Goal: Feedback & Contribution: Contribute content

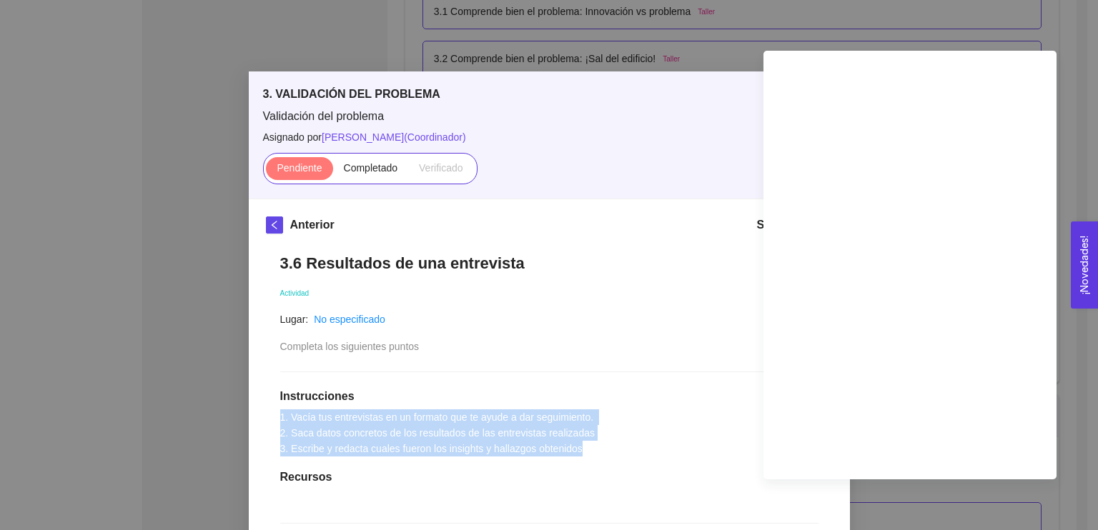
scroll to position [101, 0]
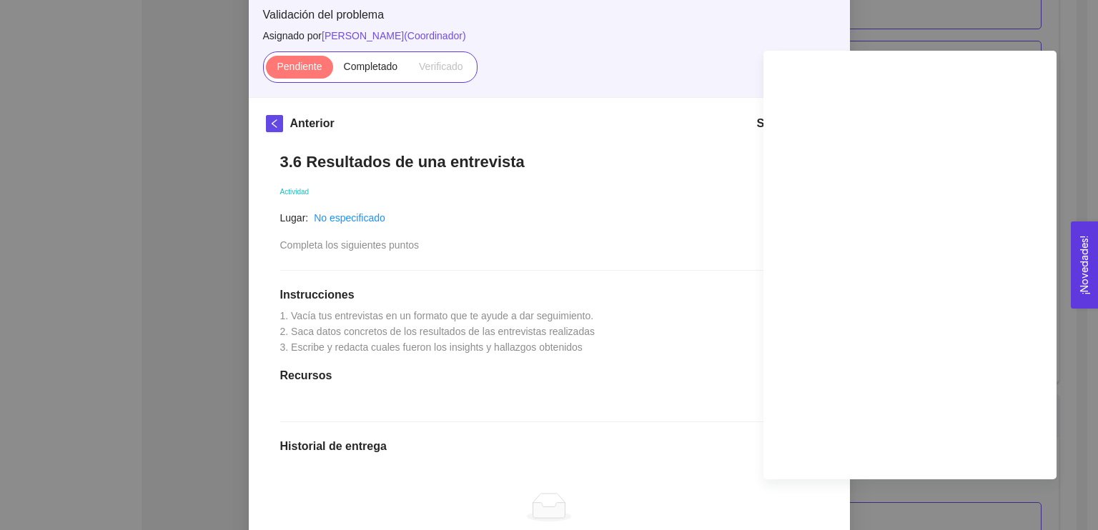
click at [516, 382] on h1 "Recursos" at bounding box center [549, 376] width 538 height 14
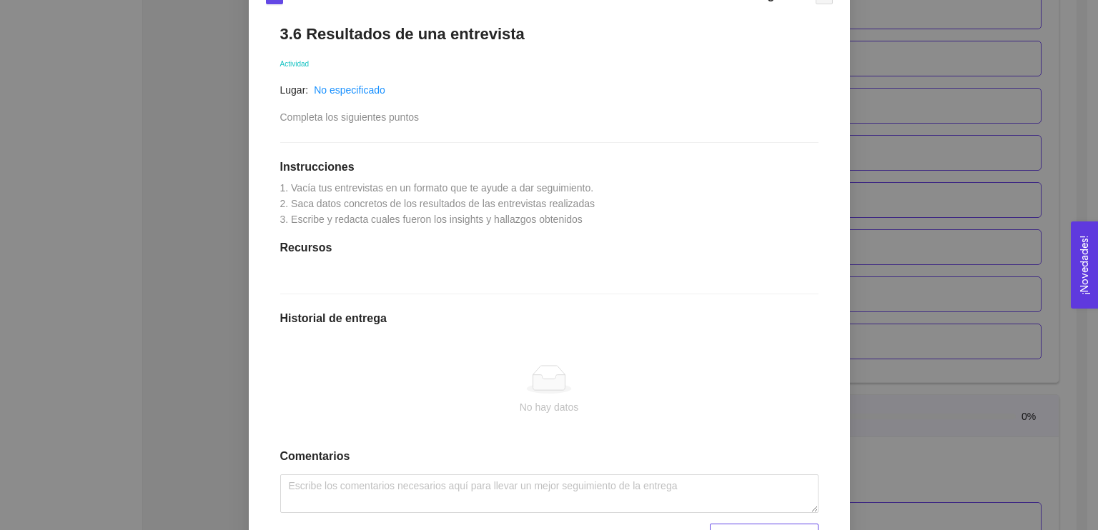
scroll to position [308, 0]
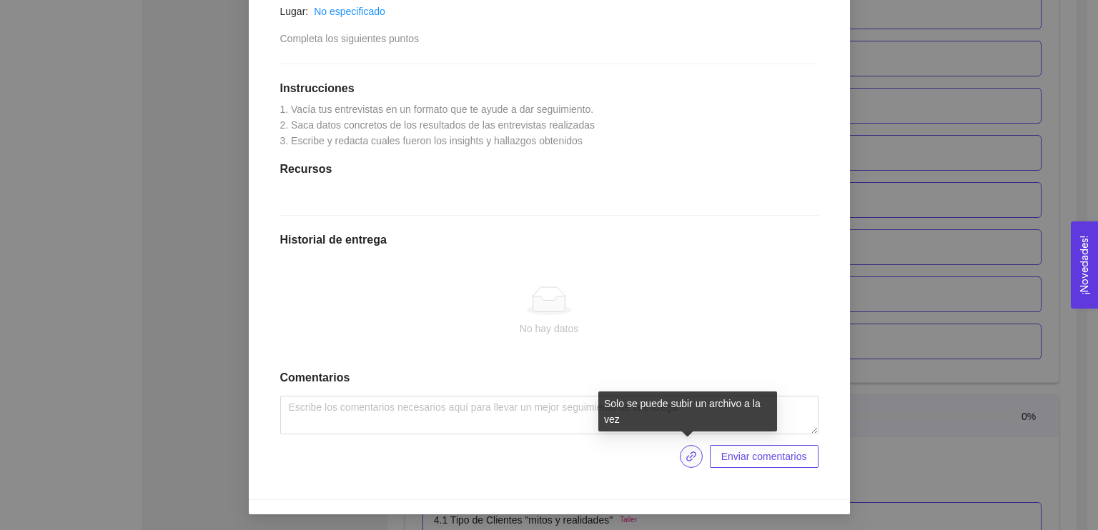
click at [686, 457] on icon "link" at bounding box center [691, 457] width 10 height 10
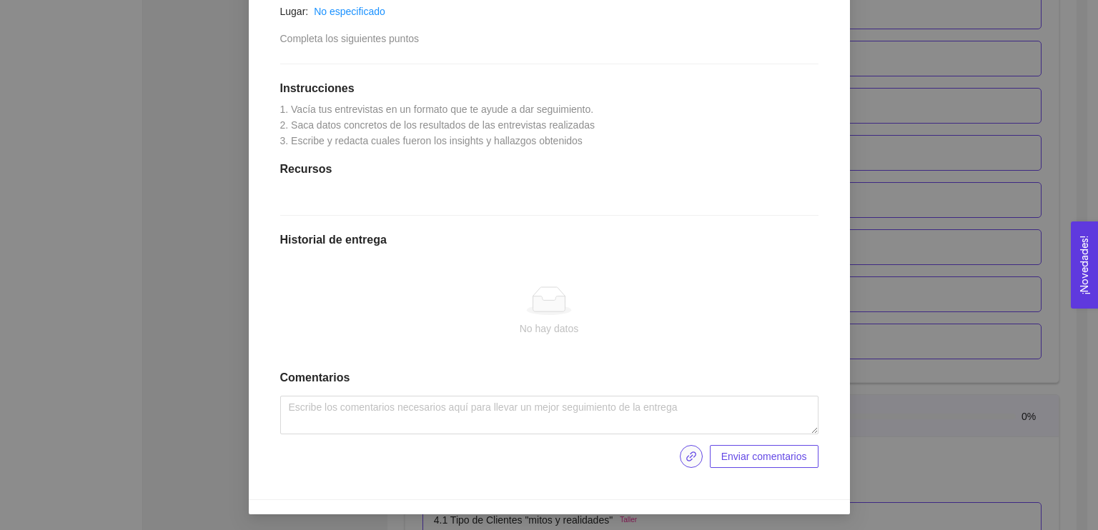
click at [681, 448] on button "button" at bounding box center [691, 456] width 23 height 23
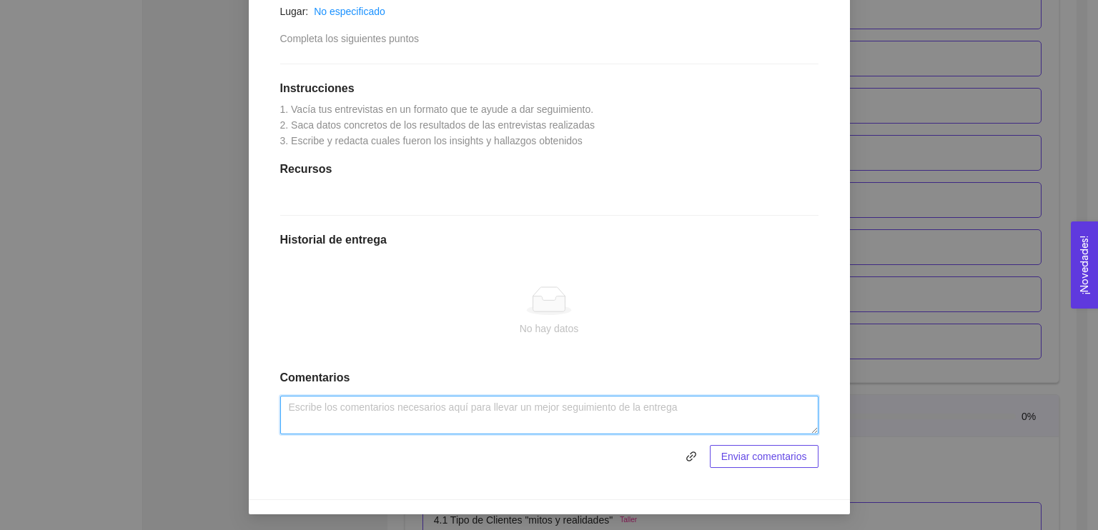
click at [427, 409] on textarea at bounding box center [549, 415] width 538 height 39
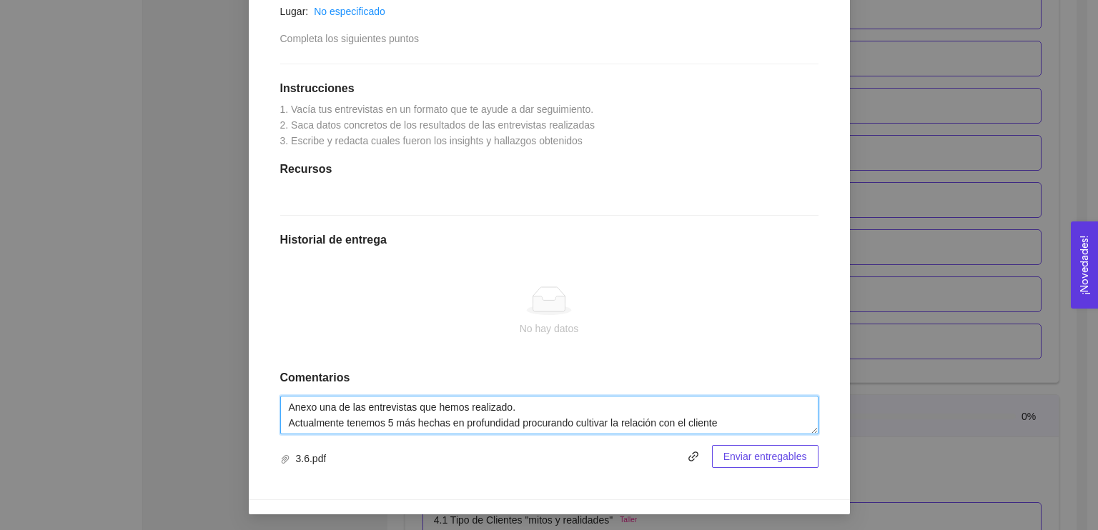
type textarea "Anexo una de las entrevistas que hemos realizado. Actualmente tenemos 5 más hec…"
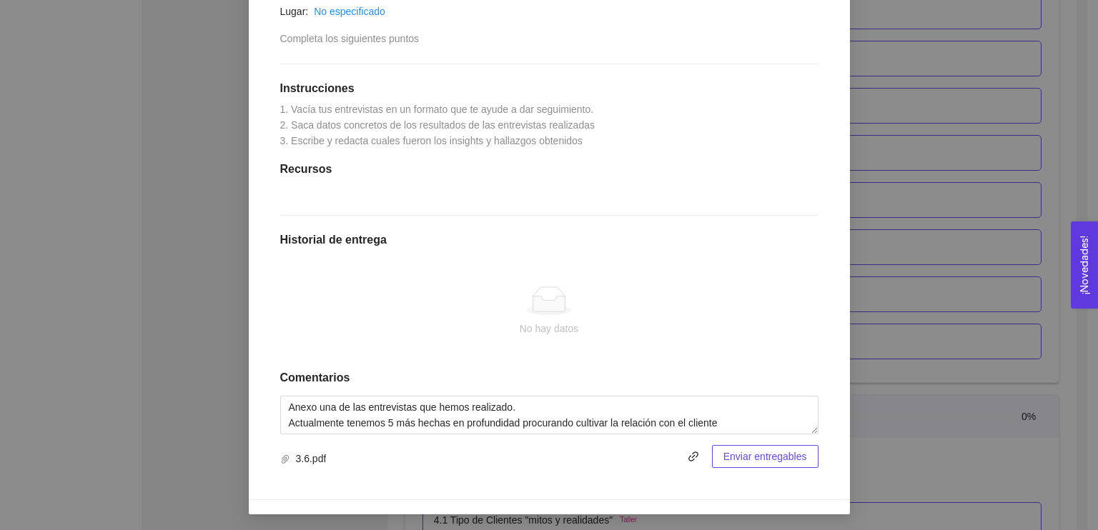
click at [753, 456] on span "Enviar entregables" at bounding box center [765, 457] width 84 height 16
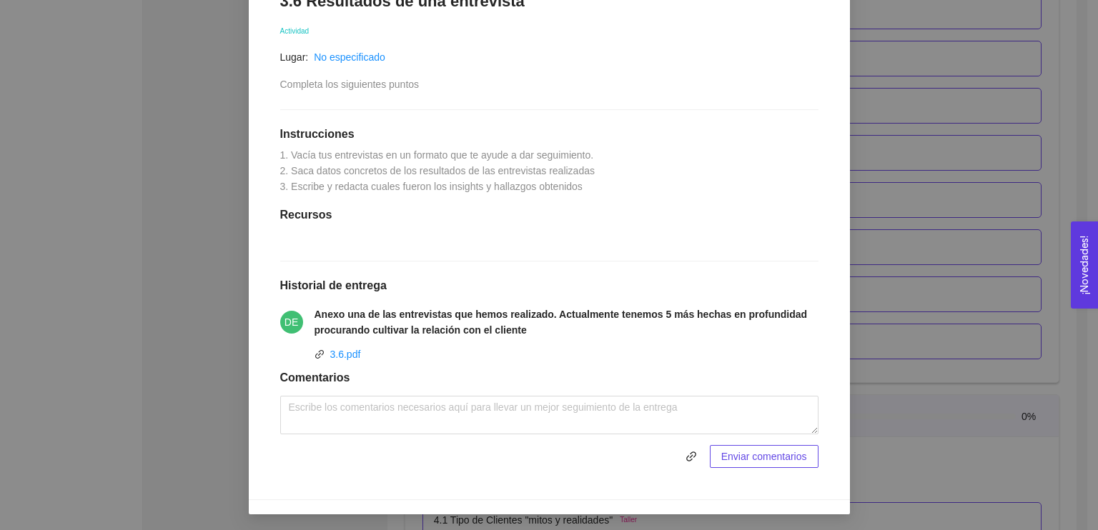
scroll to position [0, 0]
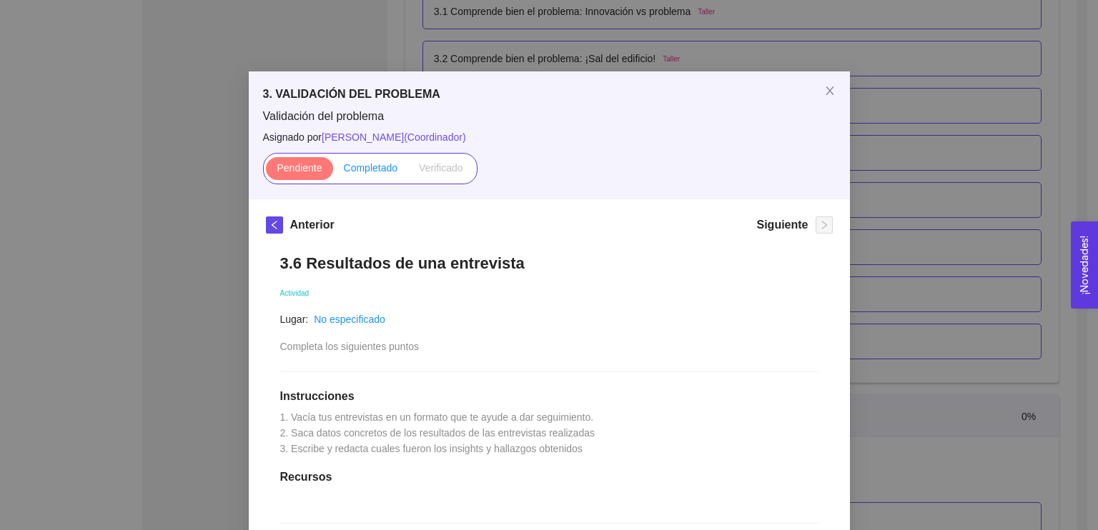
click at [352, 171] on span "Completado" at bounding box center [371, 167] width 54 height 11
click at [333, 172] on input "Completado" at bounding box center [333, 172] width 0 height 0
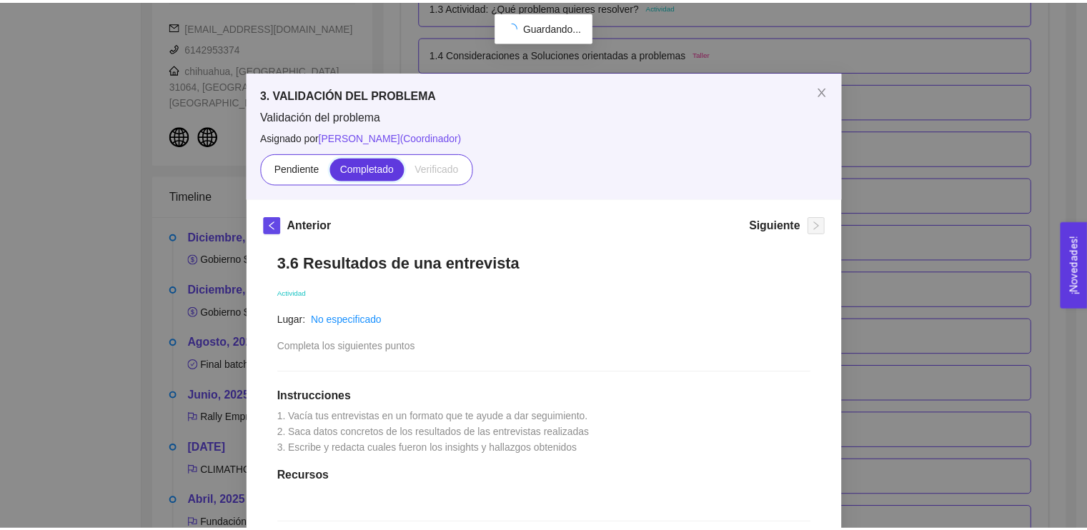
scroll to position [1958, 0]
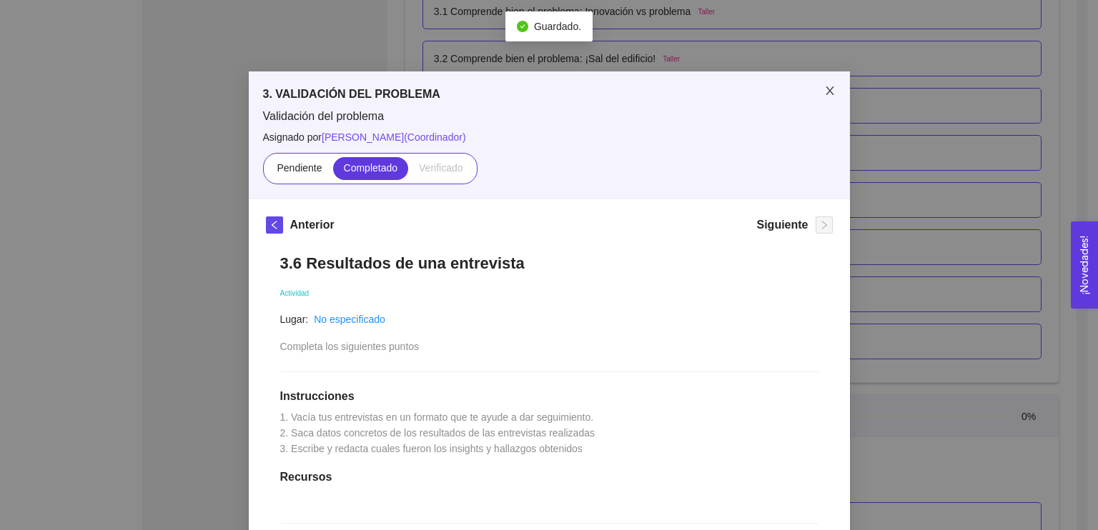
click at [824, 96] on icon "close" at bounding box center [829, 90] width 11 height 11
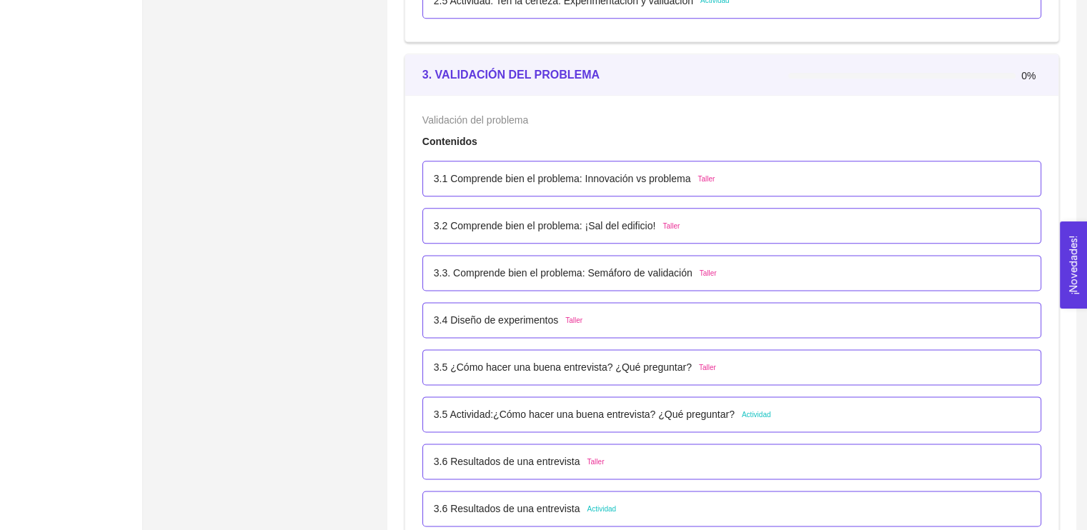
scroll to position [1754, 0]
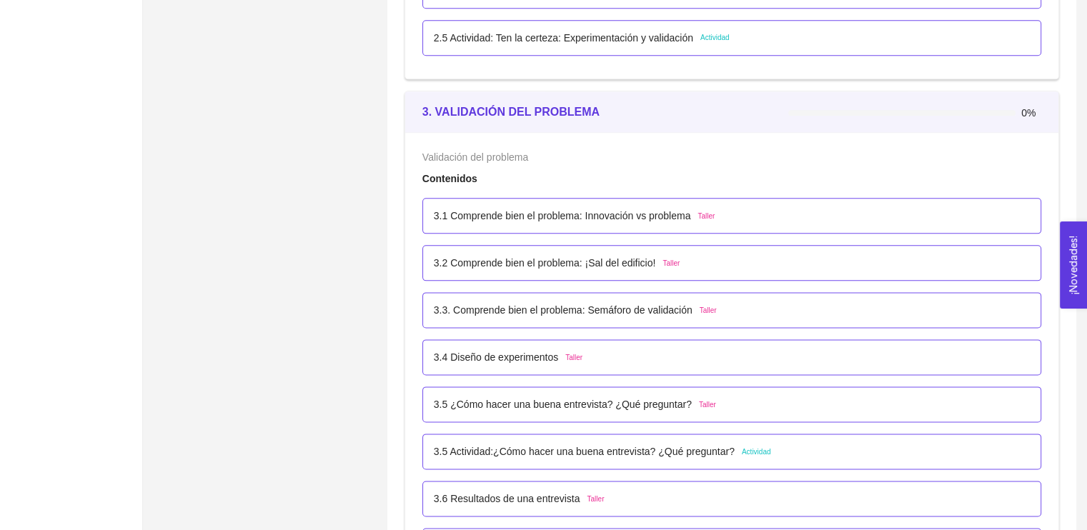
click at [735, 211] on div "3.1 Comprende bien el problema: Innovación vs problema Taller" at bounding box center [732, 216] width 596 height 16
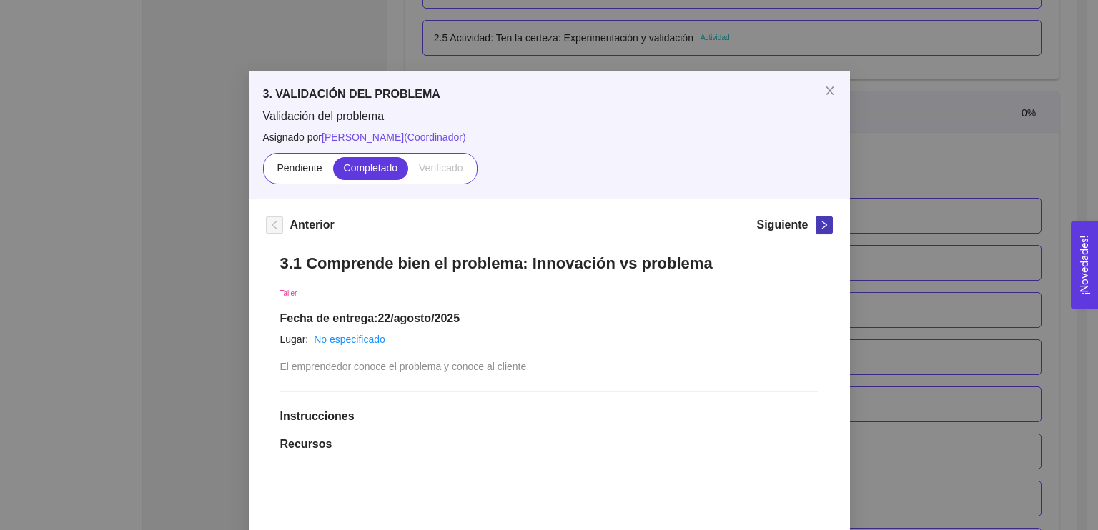
click at [821, 228] on icon "right" at bounding box center [823, 225] width 5 height 9
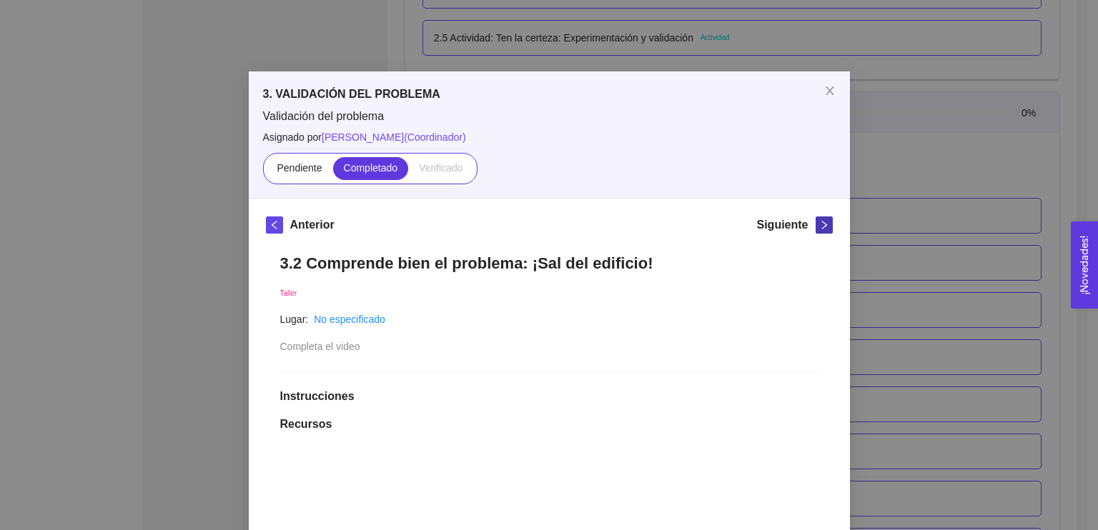
click at [821, 228] on icon "right" at bounding box center [823, 225] width 5 height 9
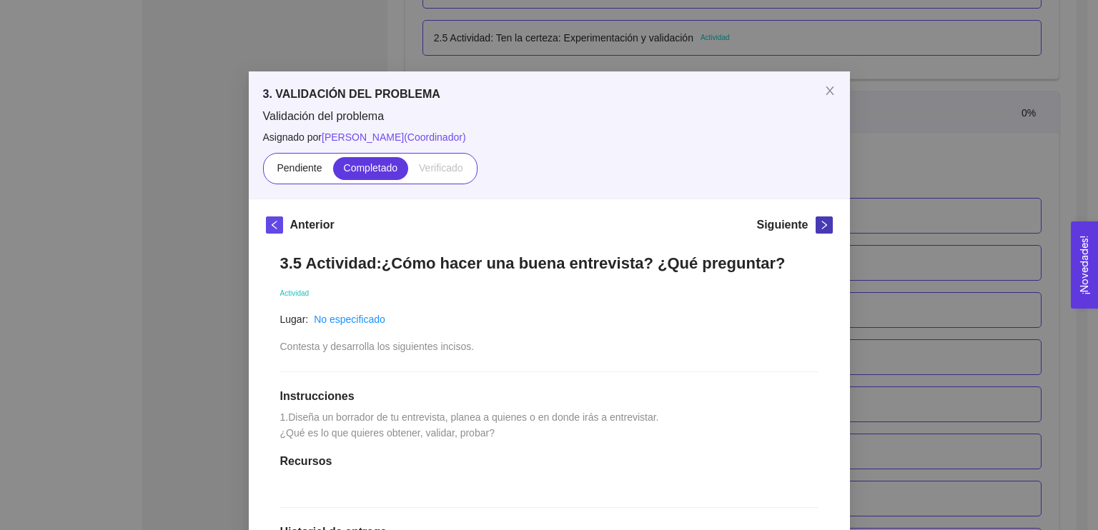
click at [821, 228] on icon "right" at bounding box center [823, 225] width 5 height 9
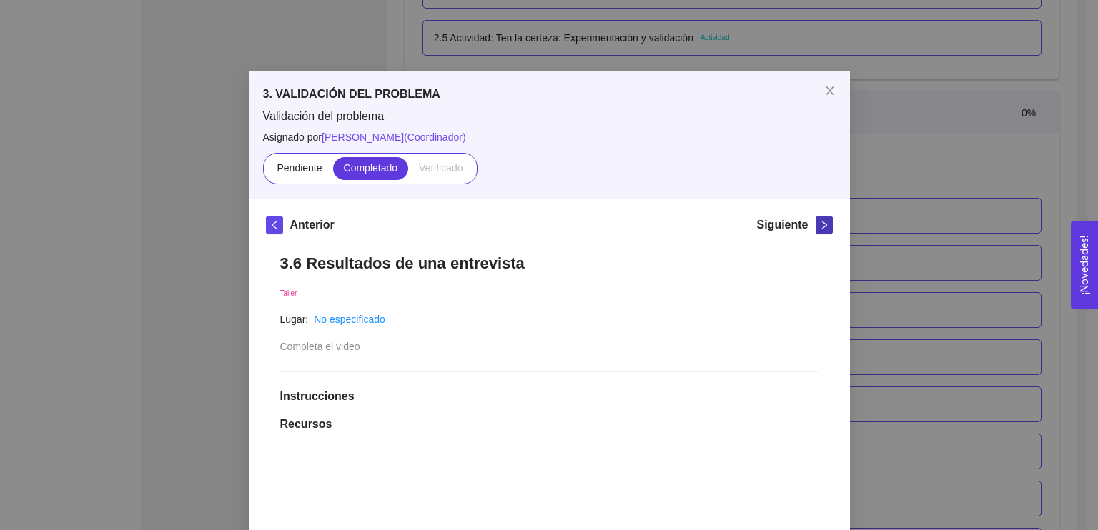
click at [821, 228] on icon "right" at bounding box center [823, 225] width 5 height 9
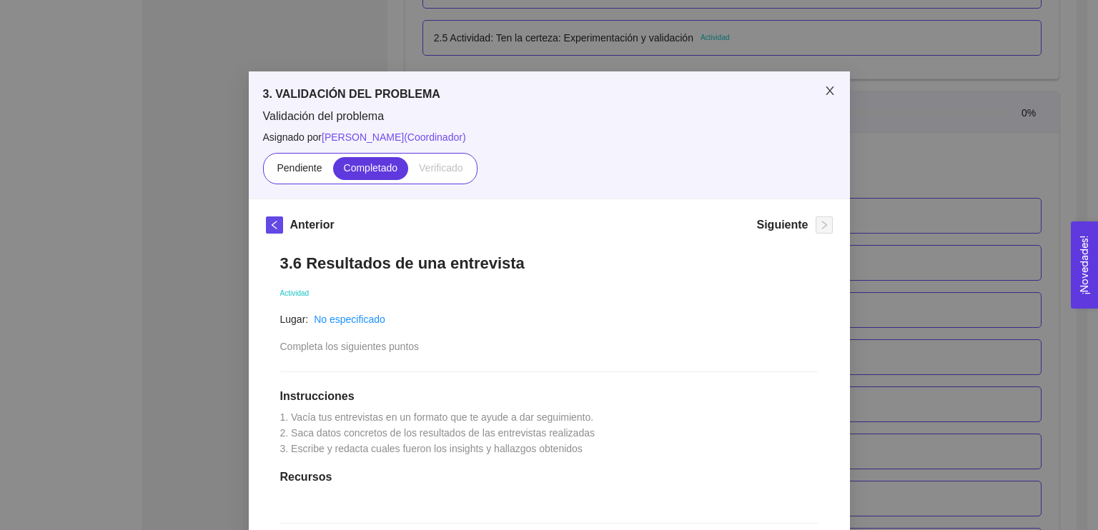
click at [826, 91] on icon "close" at bounding box center [829, 90] width 11 height 11
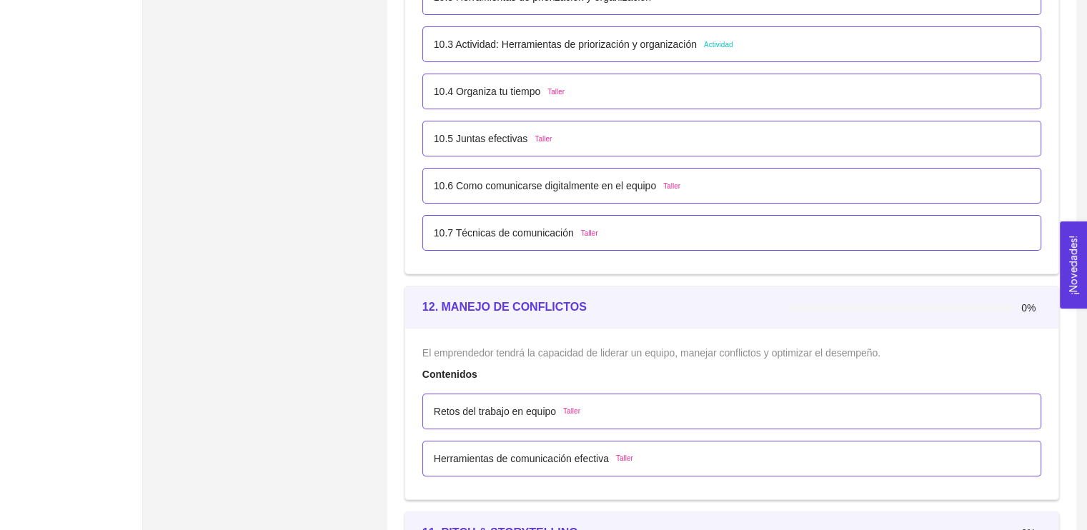
scroll to position [5469, 0]
